Goal: Task Accomplishment & Management: Manage account settings

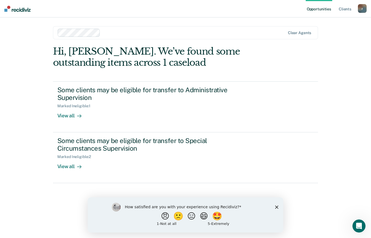
click at [276, 207] on icon "Close survey" at bounding box center [276, 207] width 3 height 3
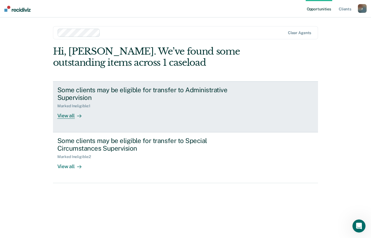
click at [76, 115] on div at bounding box center [78, 116] width 7 height 6
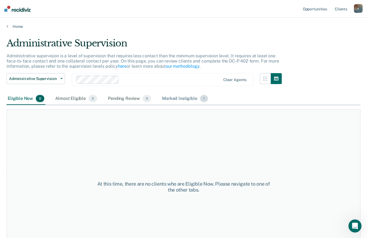
click at [183, 99] on div "Marked Ineligible 1" at bounding box center [185, 99] width 48 height 12
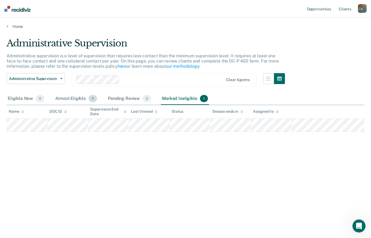
click at [63, 99] on div "Almost Eligible 0" at bounding box center [76, 99] width 44 height 12
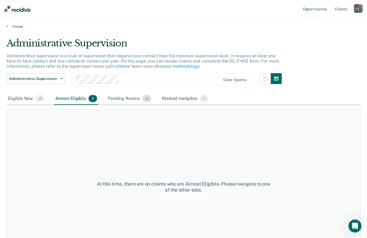
click at [116, 101] on div "Pending Review 0" at bounding box center [129, 99] width 45 height 12
click at [167, 100] on div "Marked Ineligible 1" at bounding box center [185, 99] width 48 height 12
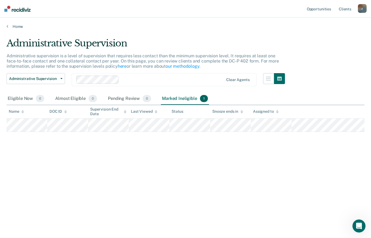
click at [90, 159] on div "Administrative Supervision Administrative supervision is a level of supervision…" at bounding box center [186, 118] width 358 height 160
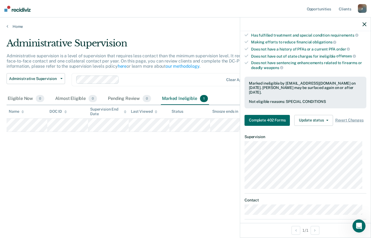
scroll to position [109, 0]
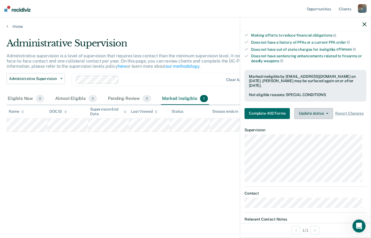
click at [326, 117] on button "Update status" at bounding box center [313, 113] width 39 height 11
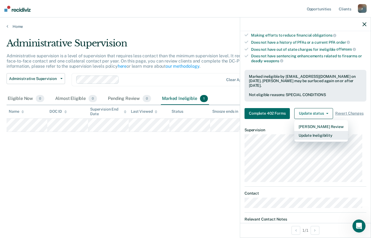
click at [321, 140] on button "Update Ineligibility" at bounding box center [321, 135] width 54 height 9
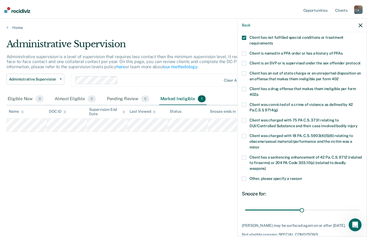
scroll to position [85, 0]
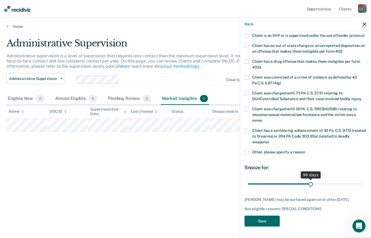
drag, startPoint x: 302, startPoint y: 180, endPoint x: 308, endPoint y: 180, distance: 6.3
click at [308, 180] on input "range" at bounding box center [305, 184] width 115 height 10
drag, startPoint x: 308, startPoint y: 180, endPoint x: 299, endPoint y: 180, distance: 9.6
type input "82"
click at [299, 180] on input "range" at bounding box center [305, 184] width 115 height 10
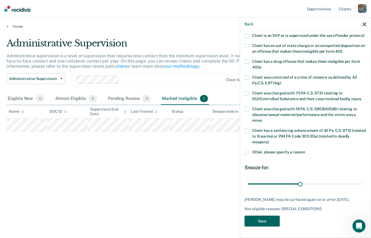
click at [266, 223] on button "Save" at bounding box center [262, 221] width 35 height 11
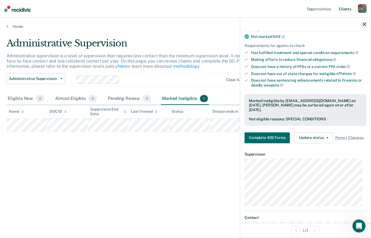
click at [348, 9] on link "Client s" at bounding box center [345, 8] width 15 height 17
